Goal: Information Seeking & Learning: Learn about a topic

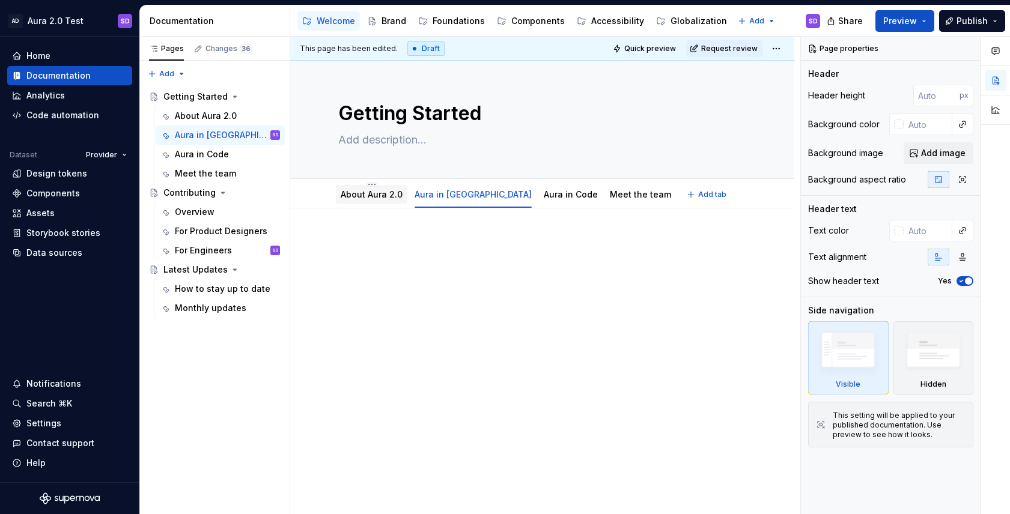
click at [359, 198] on link "About Aura 2.0" at bounding box center [372, 194] width 62 height 10
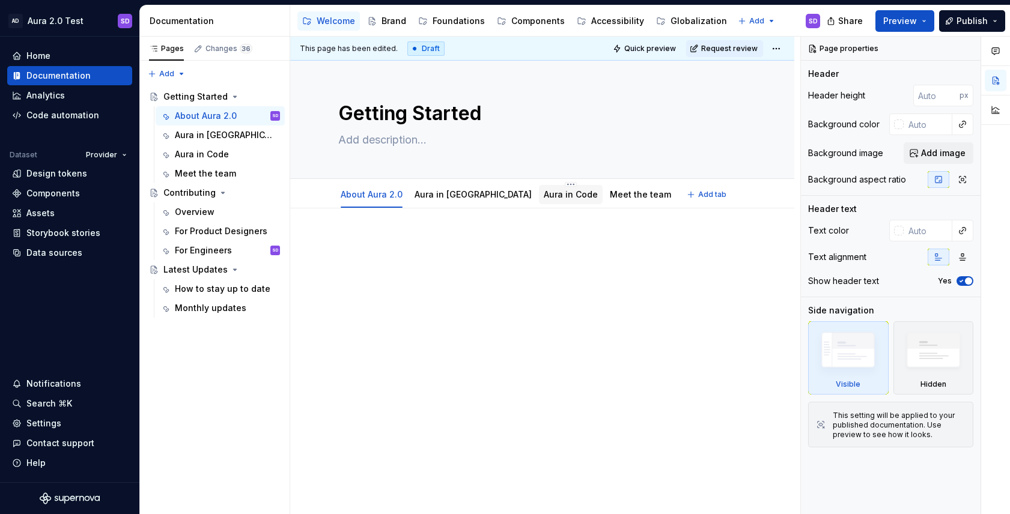
click at [544, 195] on link "Aura in Code" at bounding box center [571, 194] width 54 height 10
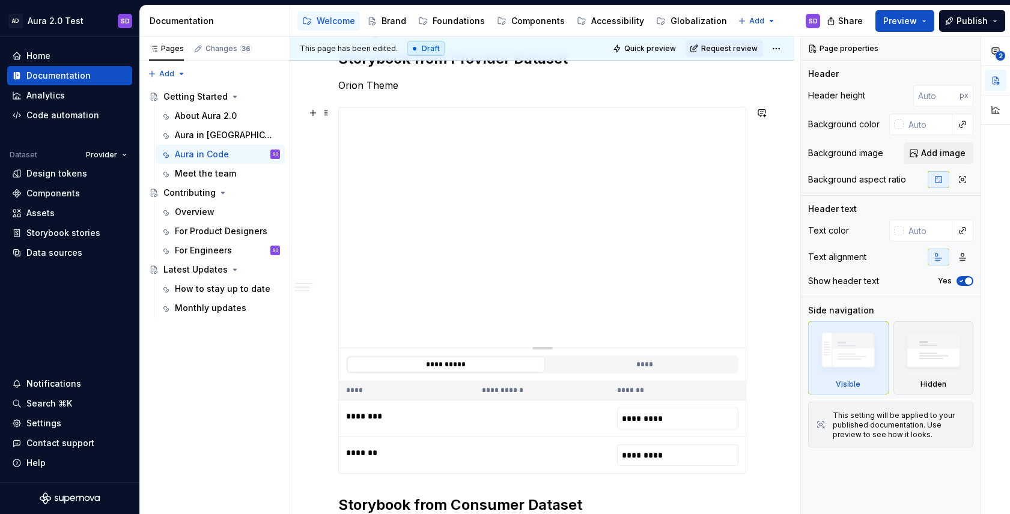
scroll to position [221, 0]
type textarea "*"
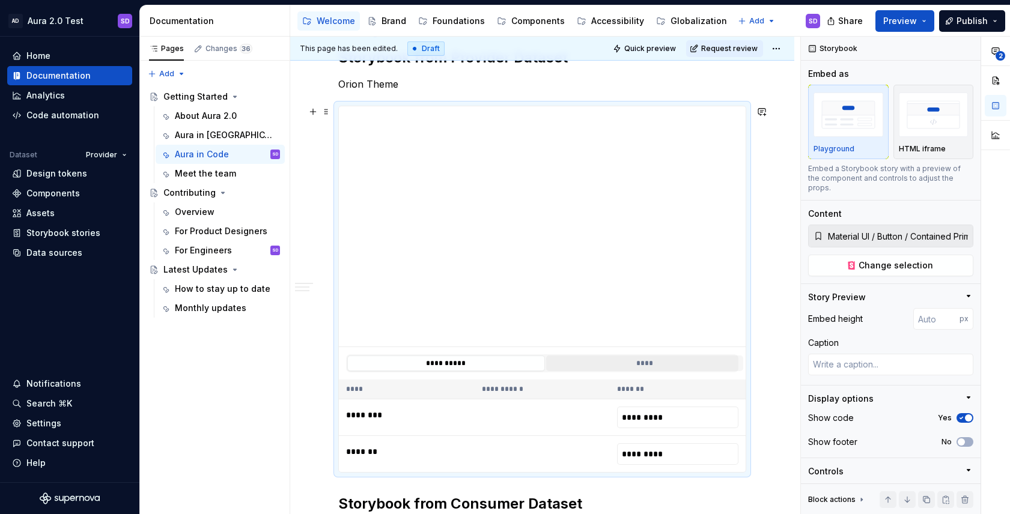
click at [621, 364] on button "****" at bounding box center [645, 364] width 198 height 16
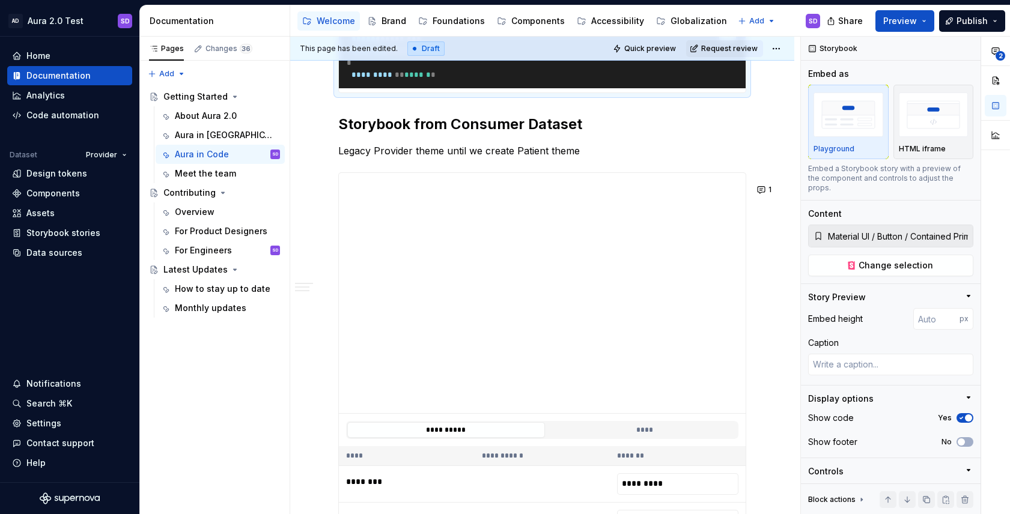
scroll to position [600, 0]
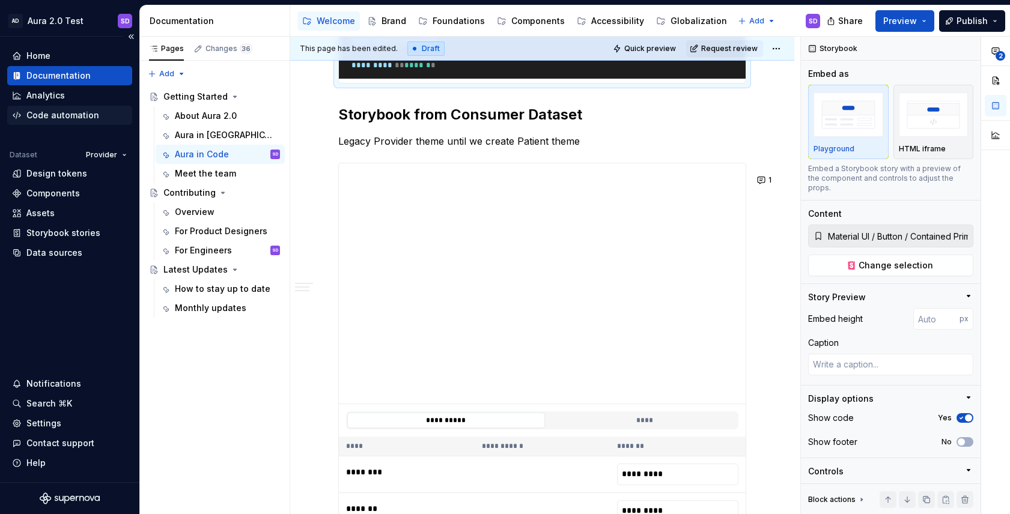
click at [53, 118] on div "Code automation" at bounding box center [62, 115] width 73 height 12
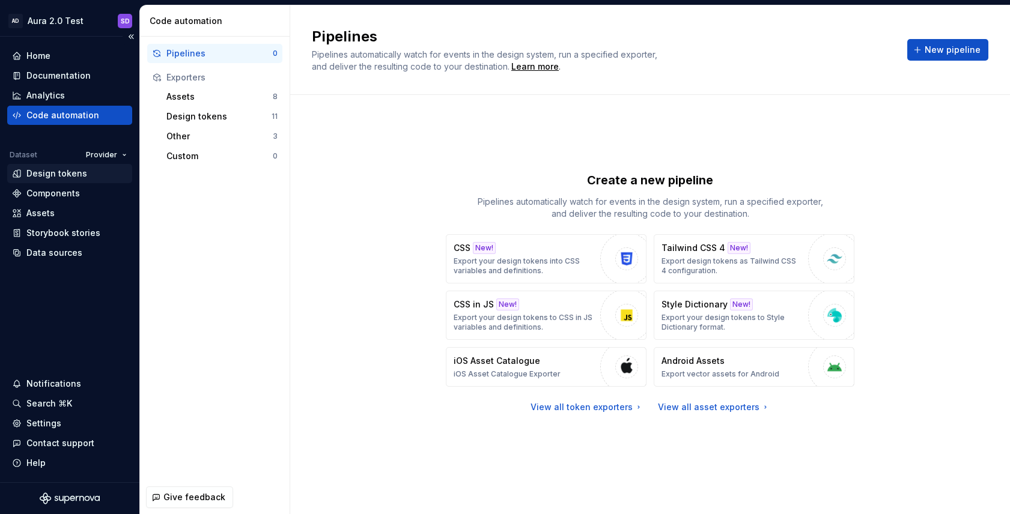
click at [69, 178] on div "Design tokens" at bounding box center [56, 174] width 61 height 12
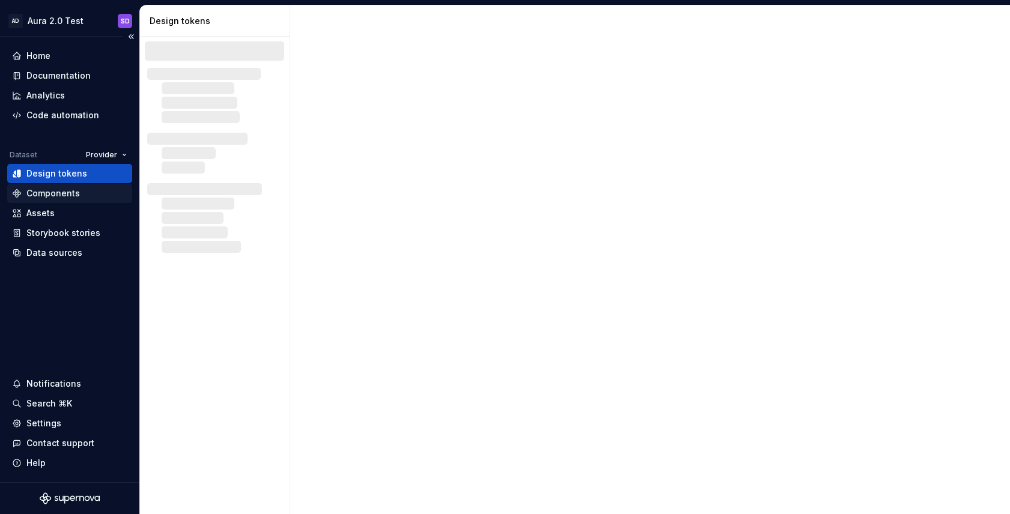
click at [63, 194] on div "Components" at bounding box center [52, 194] width 53 height 12
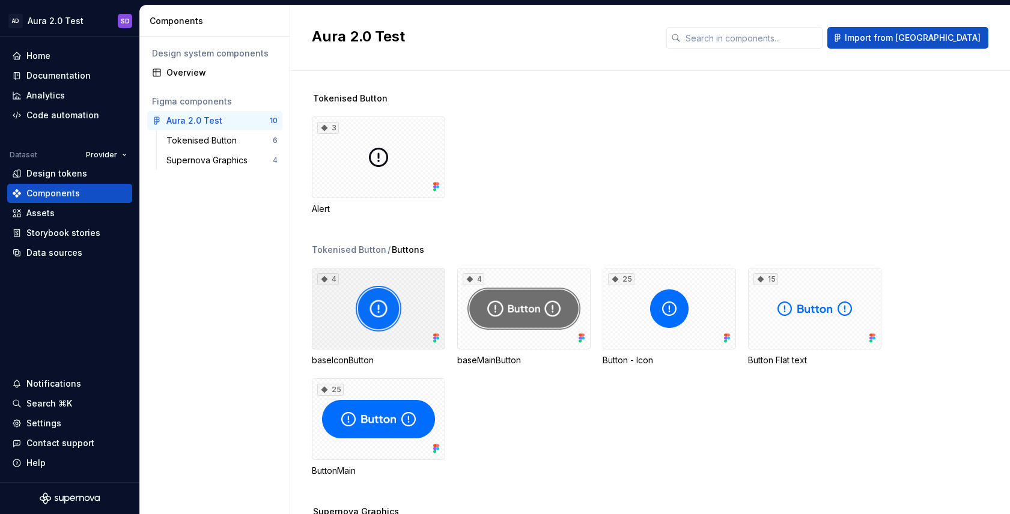
scroll to position [48, 0]
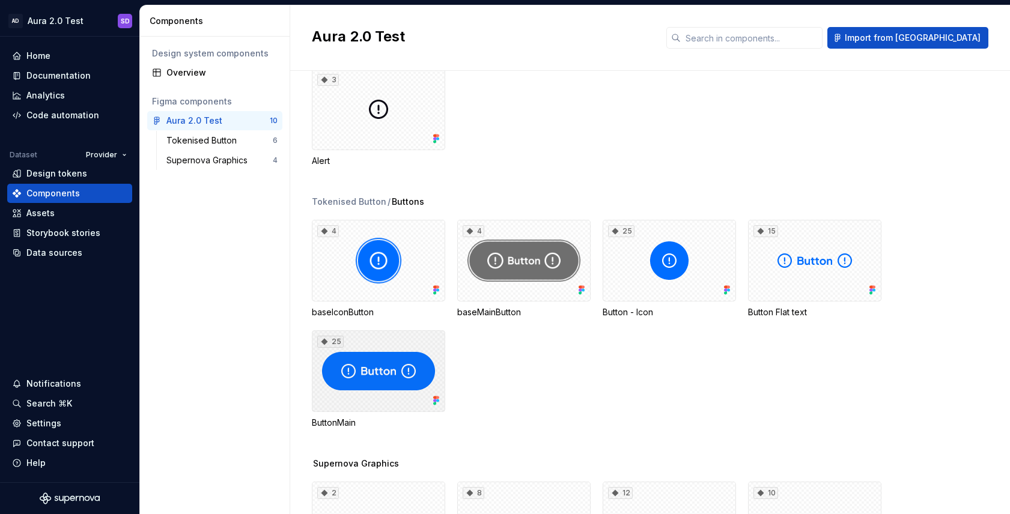
click at [367, 362] on div "25" at bounding box center [378, 372] width 133 height 82
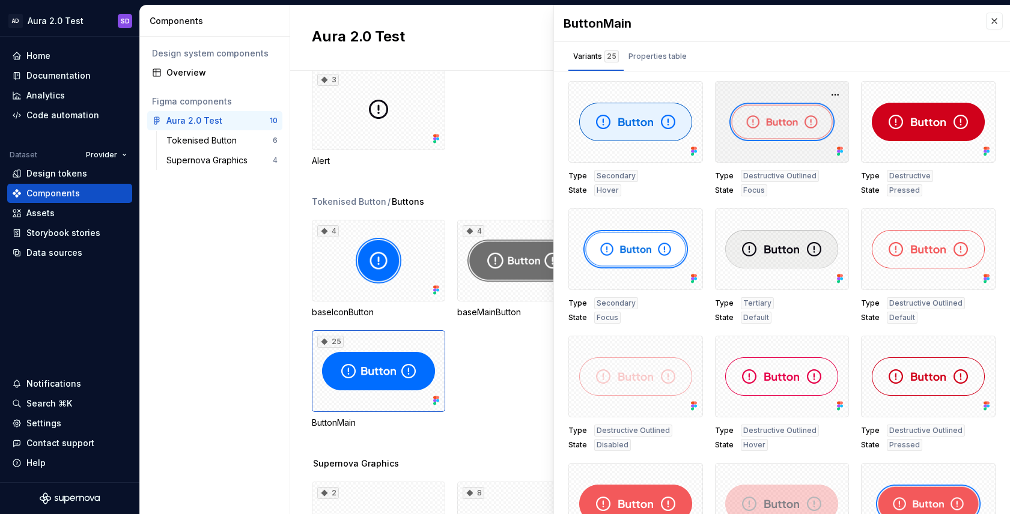
click at [840, 151] on icon at bounding box center [838, 151] width 3 height 3
click at [838, 100] on button "button" at bounding box center [835, 95] width 17 height 17
click at [811, 113] on div "Open in [GEOGRAPHIC_DATA]" at bounding box center [797, 130] width 78 height 36
click at [249, 263] on div "Design system components Overview Figma components Aura 2.0 Test 10 Tokenised B…" at bounding box center [215, 276] width 150 height 478
click at [56, 175] on div "Design tokens" at bounding box center [56, 174] width 61 height 12
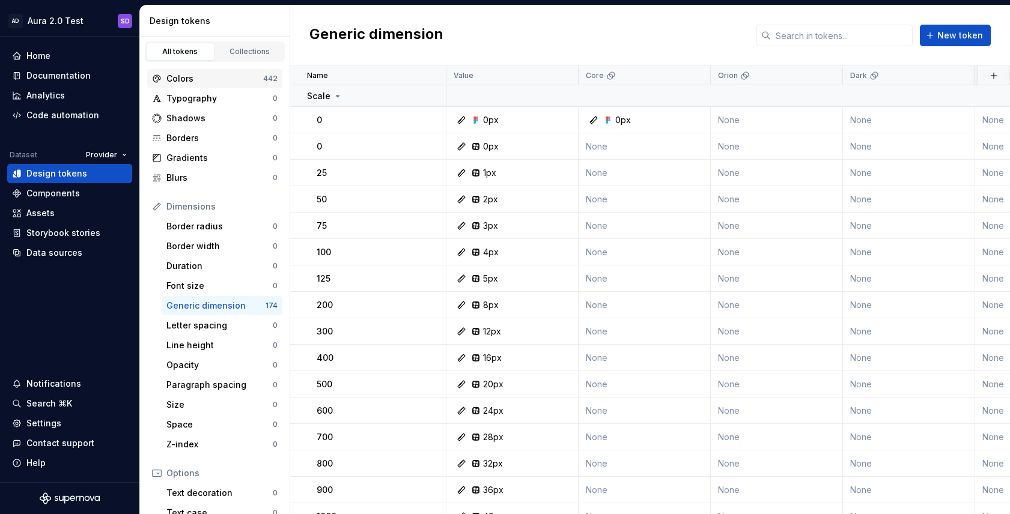
click at [208, 74] on div "Colors" at bounding box center [214, 79] width 97 height 12
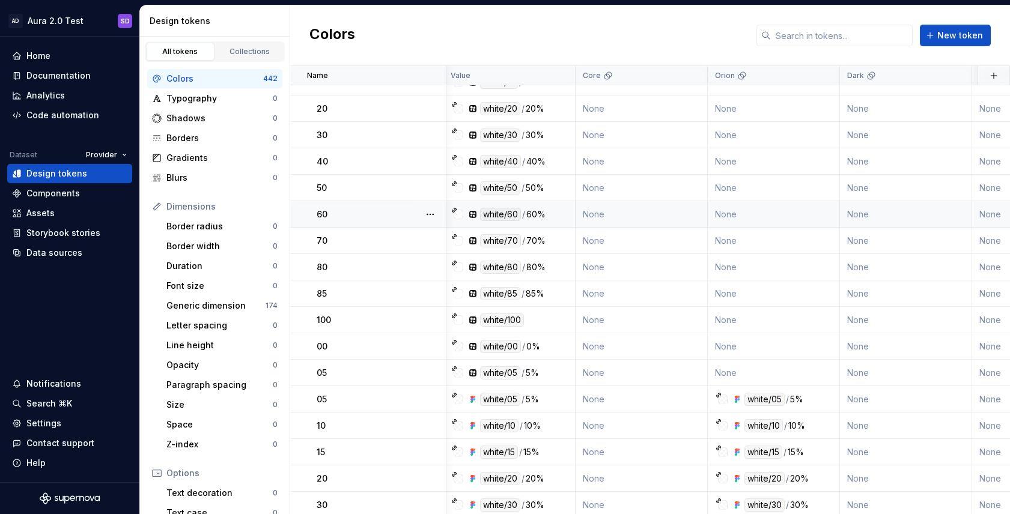
scroll to position [0, 3]
